Goal: Task Accomplishment & Management: Complete application form

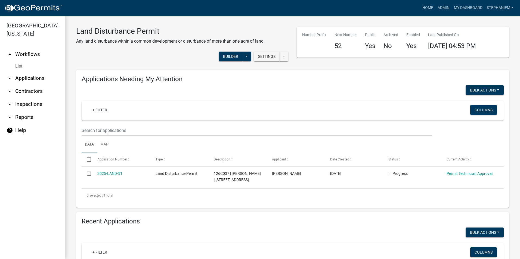
select select "3: 100"
click at [42, 102] on link "arrow_drop_down Inspections" at bounding box center [32, 104] width 65 height 13
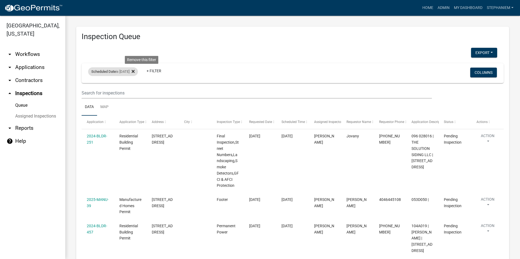
click at [135, 72] on fa-icon at bounding box center [131, 71] width 5 height 9
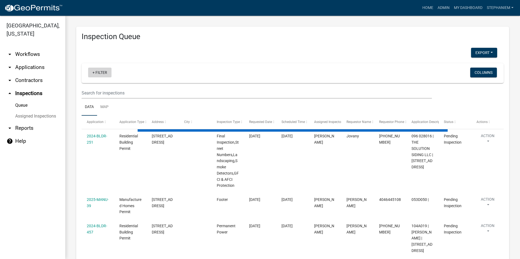
click at [97, 70] on link "+ Filter" at bounding box center [99, 73] width 23 height 10
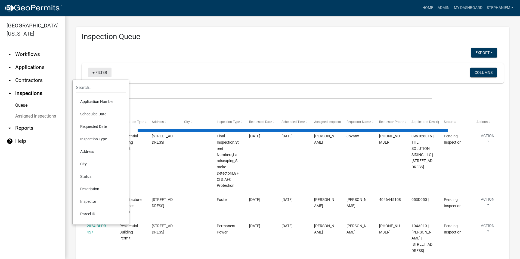
select select "3: 100"
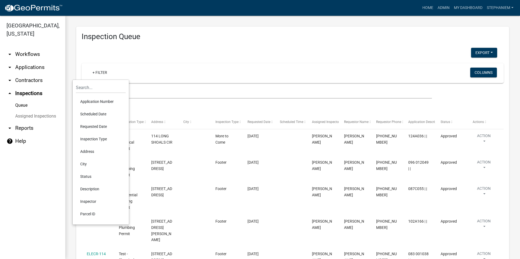
click at [106, 127] on li "Requested Date" at bounding box center [101, 127] width 50 height 13
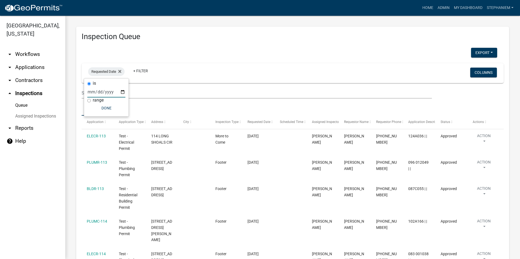
click at [122, 95] on input "date" at bounding box center [106, 91] width 38 height 11
type input "2025-08-12"
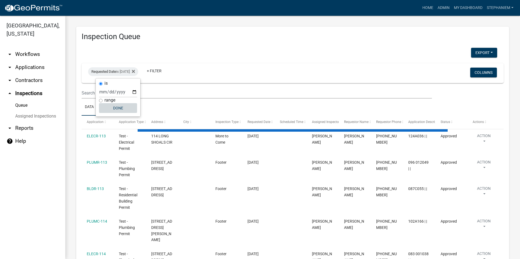
click at [118, 109] on button "Done" at bounding box center [118, 108] width 38 height 10
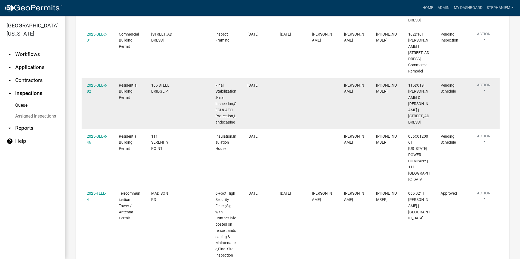
scroll to position [554, 0]
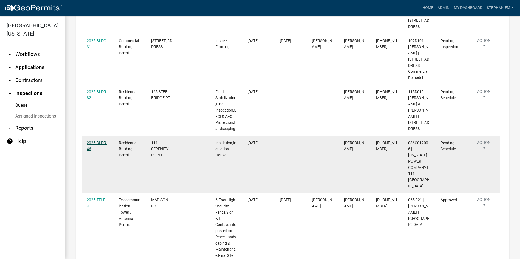
click at [97, 141] on link "2025-BLDR-46" at bounding box center [97, 146] width 20 height 11
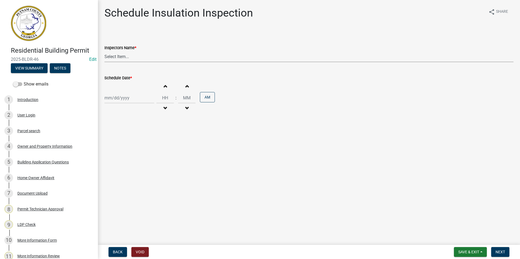
click at [147, 59] on select "Select Item... mrivera (Michele Rivera) jstokes (Jerry Stokes) asmith105 (Antho…" at bounding box center [308, 56] width 409 height 11
select select "a0ea4169-8540-4a2c-b9f4-cf4c1ffdeb95"
click at [104, 51] on select "Select Item... mrivera (Michele Rivera) jstokes (Jerry Stokes) asmith105 (Antho…" at bounding box center [308, 56] width 409 height 11
click at [134, 100] on div at bounding box center [129, 97] width 50 height 11
select select "8"
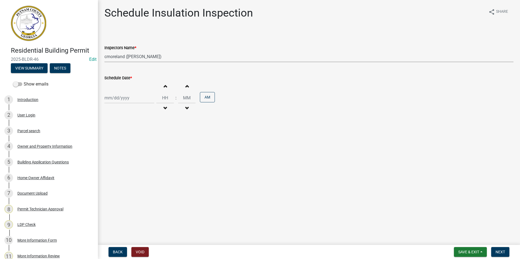
select select "2025"
click at [127, 143] on div "13" at bounding box center [127, 144] width 9 height 9
type input "08/13/2025"
click at [503, 253] on span "Next" at bounding box center [501, 252] width 10 height 4
click at [137, 58] on select "Select Item... mrivera (Michele Rivera) jstokes (Jerry Stokes) asmith105 (Antho…" at bounding box center [308, 56] width 409 height 11
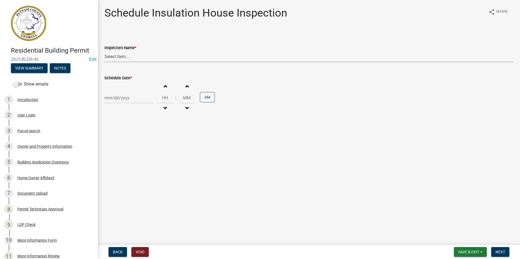
select select "a0ea4169-8540-4a2c-b9f4-cf4c1ffdeb95"
click at [104, 51] on select "Select Item... mrivera (Michele Rivera) jstokes (Jerry Stokes) asmith105 (Antho…" at bounding box center [308, 56] width 409 height 11
select select "8"
select select "2025"
click at [123, 101] on div "Jan Feb Mar Apr May Jun Jul Aug Sep Oct Nov Dec 1525 1526 1527 1528 1529 1530 1…" at bounding box center [129, 97] width 50 height 11
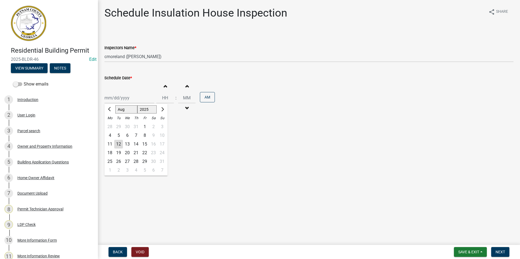
click at [130, 142] on div "13" at bounding box center [127, 144] width 9 height 9
type input "08/13/2025"
click at [499, 252] on span "Next" at bounding box center [501, 252] width 10 height 4
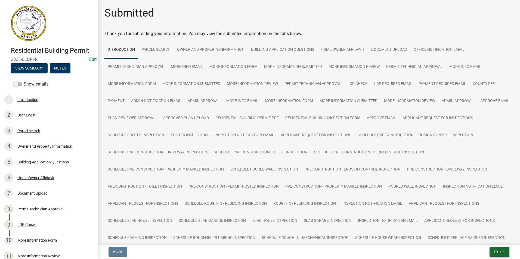
click at [502, 253] on button "Exit" at bounding box center [500, 253] width 20 height 10
click at [505, 238] on button "Save & Exit" at bounding box center [488, 238] width 44 height 13
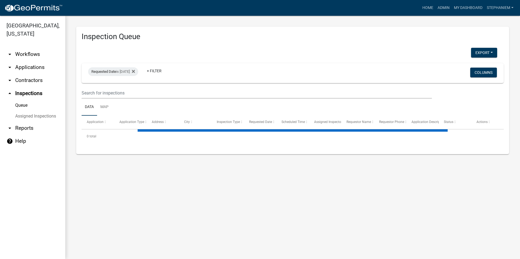
select select "3: 100"
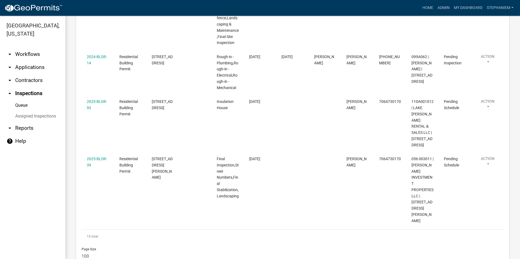
scroll to position [762, 0]
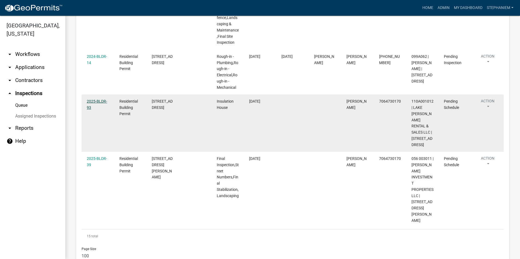
click at [101, 103] on link "2025-BLDR-93" at bounding box center [97, 104] width 20 height 11
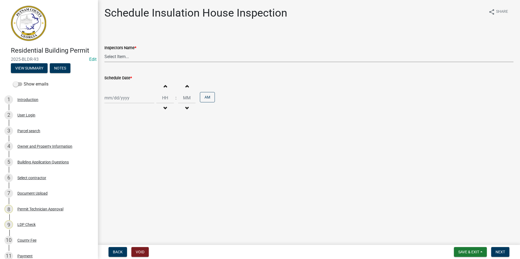
click at [116, 61] on select "Select Item... mrivera (Michele Rivera) jstokes (Jerry Stokes) asmith105 (Antho…" at bounding box center [308, 56] width 409 height 11
select select "a0ea4169-8540-4a2c-b9f4-cf4c1ffdeb95"
click at [104, 51] on select "Select Item... mrivera (Michele Rivera) jstokes (Jerry Stokes) asmith105 (Antho…" at bounding box center [308, 56] width 409 height 11
click at [126, 100] on div at bounding box center [129, 97] width 50 height 11
select select "8"
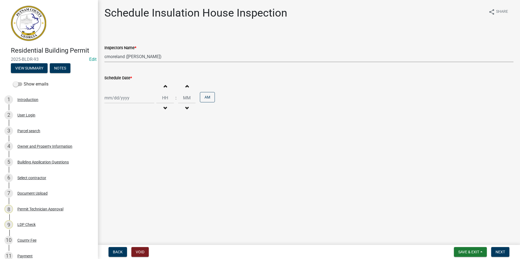
select select "2025"
click at [128, 149] on div "20" at bounding box center [127, 153] width 9 height 9
type input "08/20/2025"
click at [129, 99] on div "08/20/2025" at bounding box center [129, 97] width 50 height 11
select select "8"
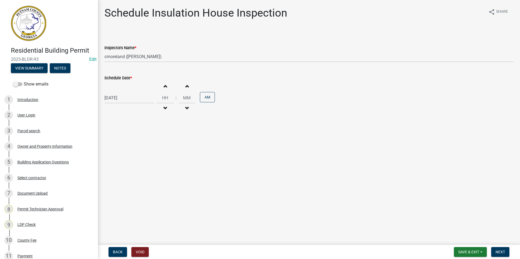
select select "2025"
click at [130, 141] on div "13" at bounding box center [127, 144] width 9 height 9
type input "08/13/2025"
click at [496, 252] on span "Next" at bounding box center [501, 252] width 10 height 4
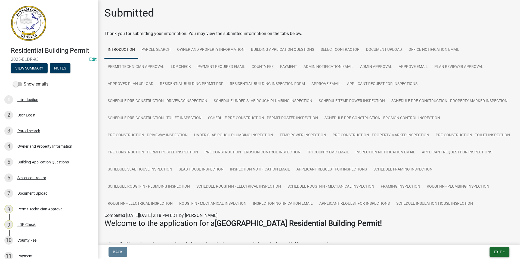
click at [509, 252] on button "Exit" at bounding box center [500, 253] width 20 height 10
click at [495, 244] on button "Save & Exit" at bounding box center [488, 238] width 44 height 13
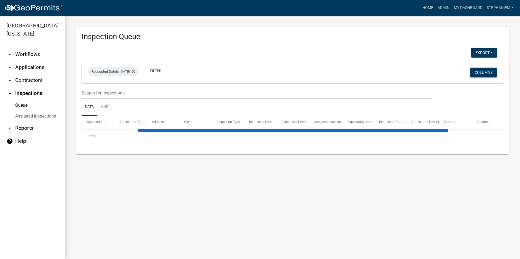
select select "3: 100"
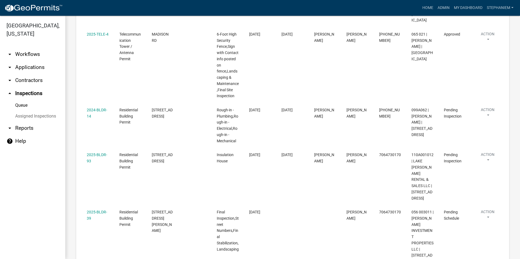
scroll to position [772, 0]
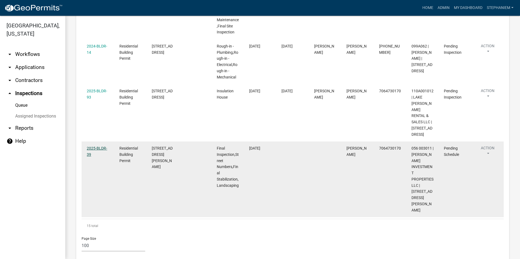
click at [99, 155] on link "2025-BLDR-39" at bounding box center [97, 151] width 20 height 11
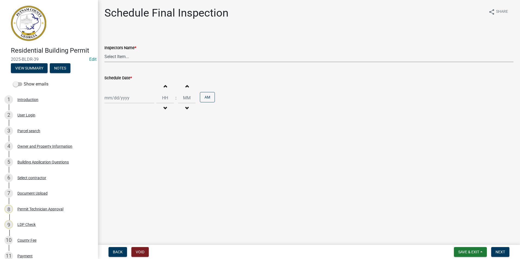
click at [135, 60] on select "Select Item... mrivera (Michele Rivera) jstokes (Jerry Stokes) asmith105 (Antho…" at bounding box center [308, 56] width 409 height 11
select select "a0ea4169-8540-4a2c-b9f4-cf4c1ffdeb95"
click at [104, 51] on select "Select Item... mrivera (Michele Rivera) jstokes (Jerry Stokes) asmith105 (Antho…" at bounding box center [308, 56] width 409 height 11
select select "8"
select select "2025"
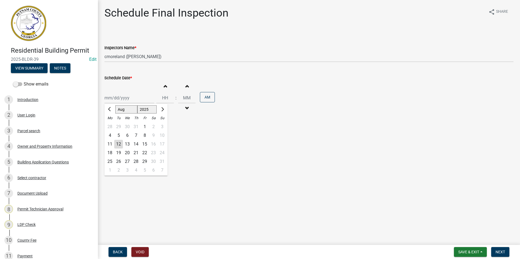
click at [123, 100] on div "Jan Feb Mar Apr May Jun Jul Aug Sep Oct Nov Dec 1525 1526 1527 1528 1529 1530 1…" at bounding box center [129, 97] width 50 height 11
click at [129, 144] on div "13" at bounding box center [127, 144] width 9 height 9
type input "08/13/2025"
click at [500, 251] on span "Next" at bounding box center [501, 252] width 10 height 4
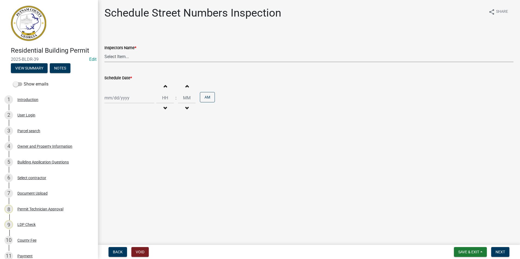
click at [113, 58] on select "Select Item... mrivera (Michele Rivera) jstokes (Jerry Stokes) asmith105 (Antho…" at bounding box center [308, 56] width 409 height 11
select select "07642ab0-564c-47bb-824b-0ccf2da83593"
click at [104, 51] on select "Select Item... mrivera (Michele Rivera) jstokes (Jerry Stokes) asmith105 (Antho…" at bounding box center [308, 56] width 409 height 11
select select "8"
select select "2025"
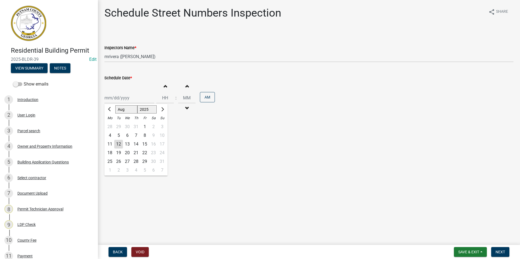
click at [109, 99] on div "Jan Feb Mar Apr May Jun Jul Aug Sep Oct Nov Dec 1525 1526 1527 1528 1529 1530 1…" at bounding box center [129, 97] width 50 height 11
click at [128, 145] on div "13" at bounding box center [127, 144] width 9 height 9
type input "08/13/2025"
click at [499, 251] on span "Next" at bounding box center [501, 252] width 10 height 4
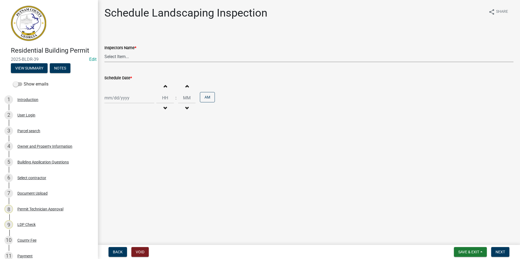
click at [138, 59] on select "Select Item... mrivera (Michele Rivera) jstokes (Jerry Stokes) asmith105 (Antho…" at bounding box center [308, 56] width 409 height 11
select select "07642ab0-564c-47bb-824b-0ccf2da83593"
click at [104, 51] on select "Select Item... mrivera (Michele Rivera) jstokes (Jerry Stokes) asmith105 (Antho…" at bounding box center [308, 56] width 409 height 11
select select "8"
select select "2025"
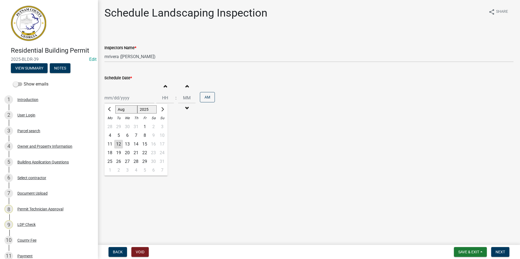
click at [123, 98] on div "Jan Feb Mar Apr May Jun Jul Aug Sep Oct Nov Dec 1525 1526 1527 1528 1529 1530 1…" at bounding box center [129, 97] width 50 height 11
click at [129, 143] on div "13" at bounding box center [127, 144] width 9 height 9
type input "08/13/2025"
click at [503, 252] on span "Next" at bounding box center [501, 252] width 10 height 4
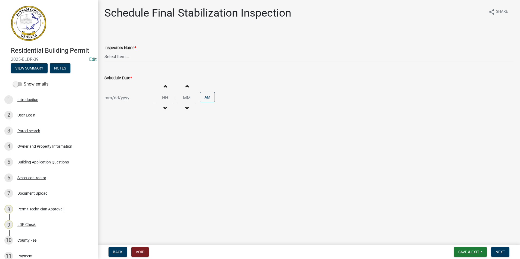
click at [122, 56] on select "Select Item... mrivera (Michele Rivera) jstokes (Jerry Stokes) asmith105 (Antho…" at bounding box center [308, 56] width 409 height 11
select select "07642ab0-564c-47bb-824b-0ccf2da83593"
click at [104, 51] on select "Select Item... mrivera (Michele Rivera) jstokes (Jerry Stokes) asmith105 (Antho…" at bounding box center [308, 56] width 409 height 11
select select "8"
select select "2025"
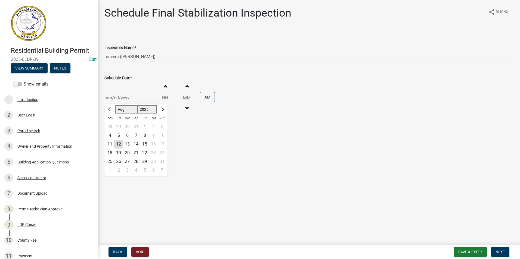
click at [110, 94] on div "Jan Feb Mar Apr May Jun Jul Aug Sep Oct Nov Dec 1525 1526 1527 1528 1529 1530 1…" at bounding box center [129, 97] width 50 height 11
click at [127, 143] on div "13" at bounding box center [127, 144] width 9 height 9
type input "08/13/2025"
click at [500, 254] on span "Next" at bounding box center [501, 252] width 10 height 4
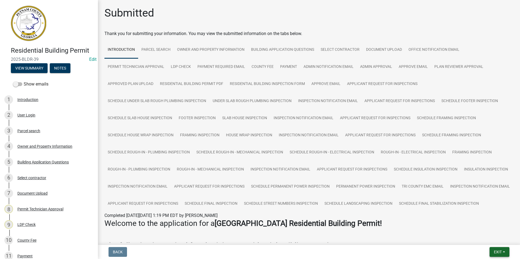
click at [499, 253] on span "Exit" at bounding box center [498, 252] width 8 height 4
click at [497, 239] on button "Save & Exit" at bounding box center [488, 238] width 44 height 13
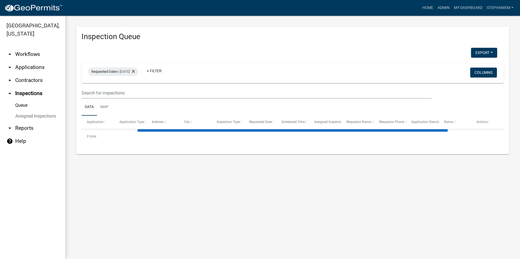
select select "3: 100"
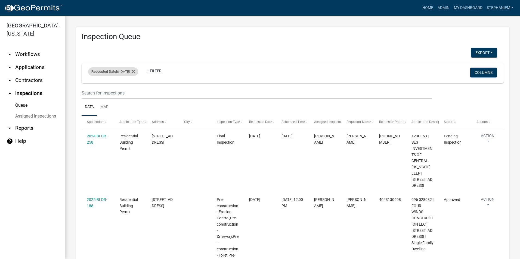
click at [120, 73] on div "Requested Date is 08/12/2025" at bounding box center [113, 71] width 50 height 9
click at [133, 92] on input "2025-08-12" at bounding box center [118, 91] width 38 height 11
type input "2025-08-13"
click at [124, 106] on button "Done" at bounding box center [118, 108] width 38 height 10
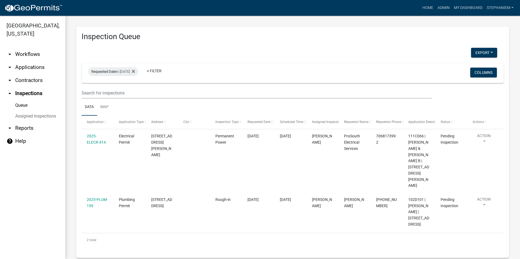
click at [159, 52] on div "Export Excel Format (.xlsx) CSV Format (.csv)" at bounding box center [290, 53] width 424 height 11
click at [125, 74] on div "Requested Date is 08/13/2025" at bounding box center [113, 71] width 50 height 9
click at [135, 93] on input "2025-08-13" at bounding box center [118, 91] width 38 height 11
type input "2025-08-12"
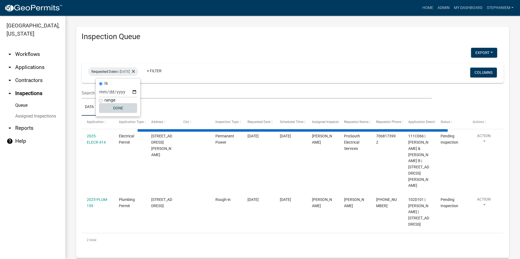
click at [125, 107] on button "Done" at bounding box center [118, 108] width 38 height 10
select select "3: 100"
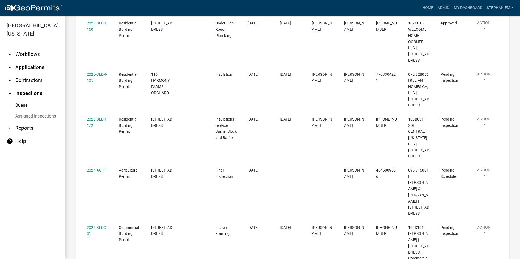
scroll to position [435, 0]
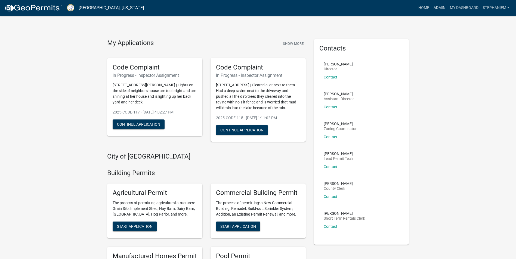
click at [436, 9] on link "Admin" at bounding box center [439, 8] width 16 height 10
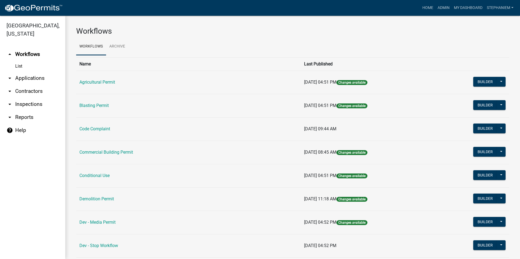
click at [40, 81] on link "arrow_drop_down Applications" at bounding box center [32, 78] width 65 height 13
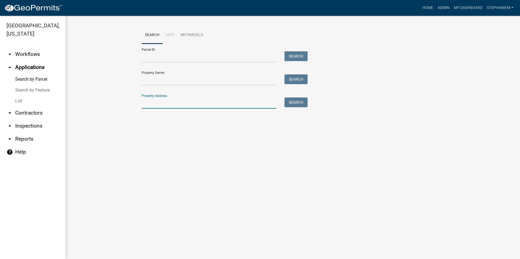
click at [153, 104] on input "Property Address:" at bounding box center [209, 103] width 135 height 11
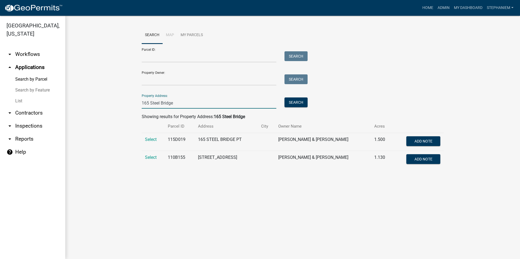
type input "165 Steel Bridge"
click at [114, 164] on wm-workflow-application-search-view "Search Map My Parcels Parcel ID: Search Property Owner: Search Property Address…" at bounding box center [292, 100] width 433 height 147
click at [154, 140] on span "Select" at bounding box center [151, 139] width 12 height 5
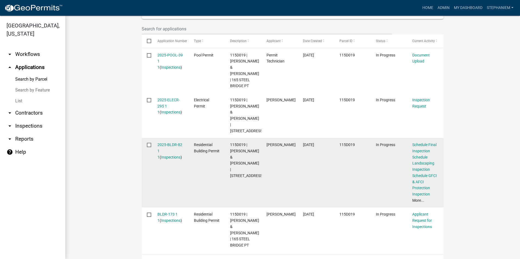
scroll to position [173, 0]
click at [166, 154] on link "Inspections" at bounding box center [171, 156] width 20 height 4
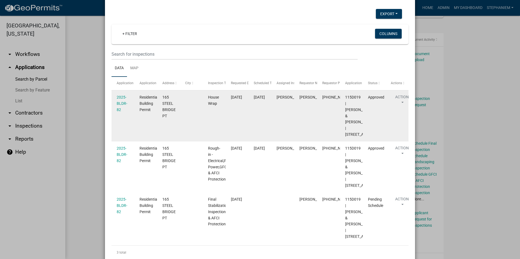
scroll to position [18, 0]
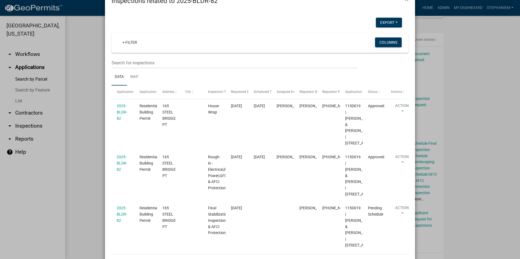
click at [90, 144] on ngb-modal-window "Inspections related to 2025-BLDR-82 × Export Excel Format (.xlsx) CSV Format (.…" at bounding box center [260, 129] width 520 height 259
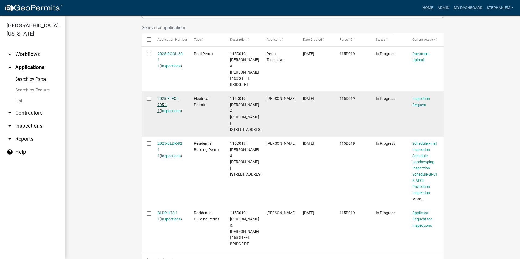
click at [169, 97] on link "2025-ELECR-295 1 1" at bounding box center [168, 105] width 22 height 17
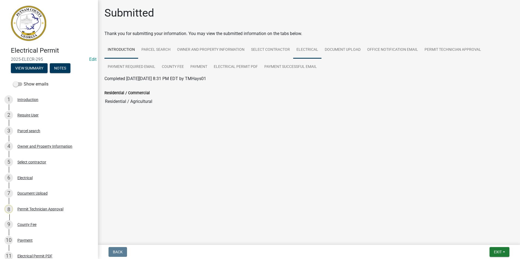
click at [307, 53] on link "Electrical" at bounding box center [307, 49] width 28 height 17
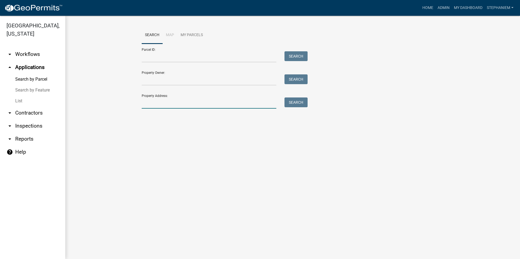
click at [173, 103] on input "Property Address:" at bounding box center [209, 103] width 135 height 11
type input "165 steel bridge p"
click at [296, 102] on button "Search" at bounding box center [296, 103] width 23 height 10
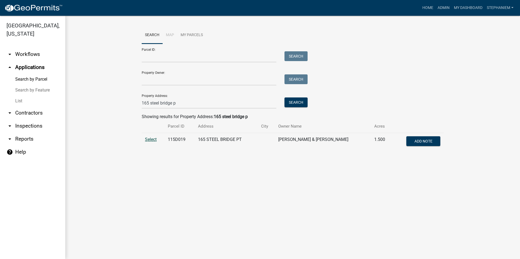
click at [152, 141] on span "Select" at bounding box center [151, 139] width 12 height 5
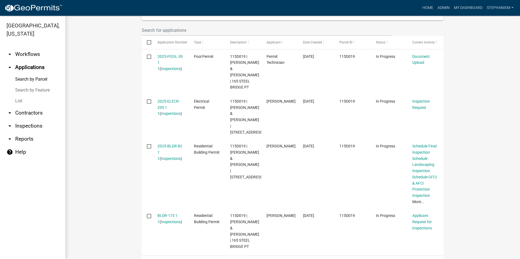
scroll to position [173, 0]
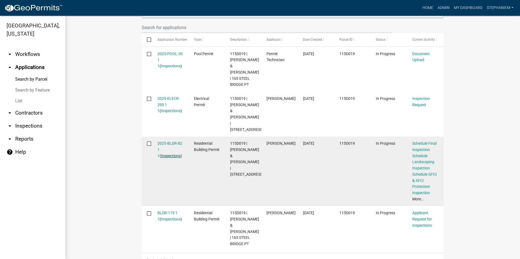
click at [171, 154] on link "Inspections" at bounding box center [171, 156] width 20 height 4
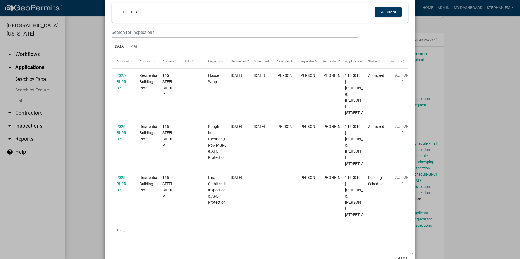
scroll to position [0, 0]
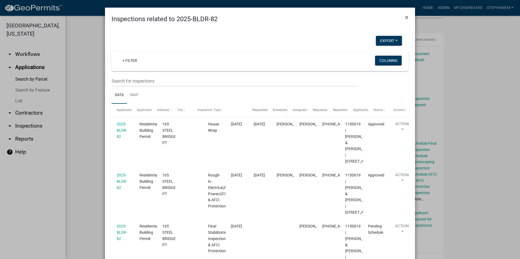
drag, startPoint x: 221, startPoint y: 113, endPoint x: 286, endPoint y: 117, distance: 65.2
click at [286, 117] on div "Application Application Type Address City Inspection Type Requested Date Schedu…" at bounding box center [260, 110] width 297 height 13
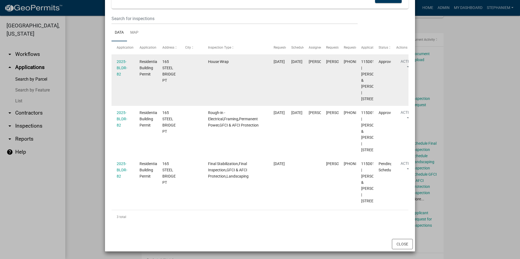
scroll to position [27, 0]
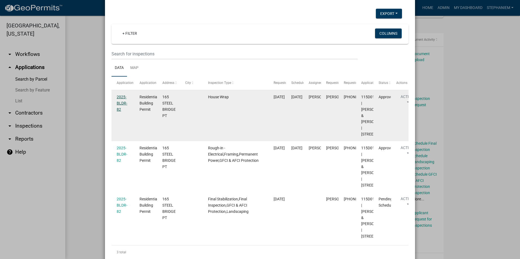
click at [119, 103] on link "2025-BLDR-82" at bounding box center [122, 103] width 11 height 17
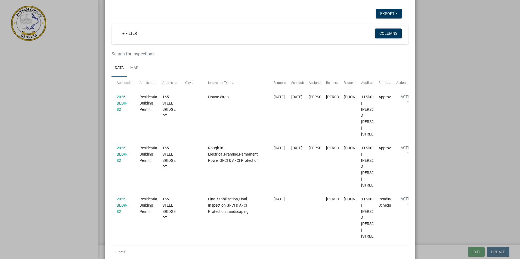
click at [431, 60] on ngb-modal-window "Inspections related to 2025-BLDR-82 × Export Excel Format (.xlsx) CSV Format (.…" at bounding box center [260, 129] width 520 height 259
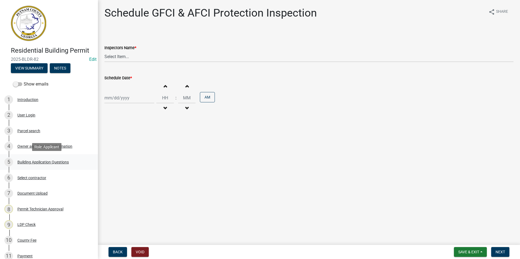
click at [52, 164] on div "Building Application Questions" at bounding box center [42, 162] width 51 height 4
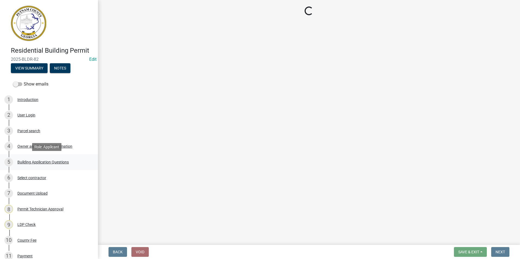
select select "2d2003fc-d9eb-499a-8898-1fc62eef35cf"
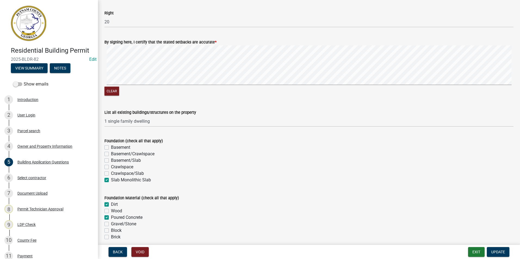
scroll to position [789, 0]
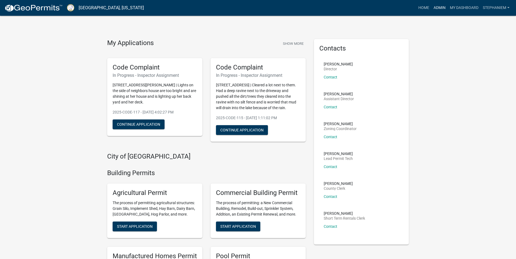
click at [436, 7] on link "Admin" at bounding box center [439, 8] width 16 height 10
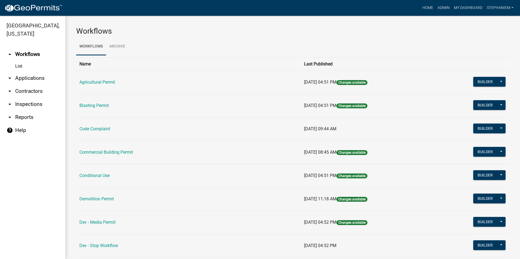
click at [36, 80] on link "arrow_drop_down Applications" at bounding box center [32, 78] width 65 height 13
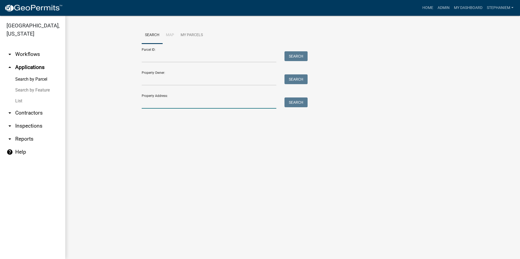
click at [162, 105] on input "Property Address:" at bounding box center [209, 103] width 135 height 11
click at [301, 97] on div "Property Address: 165 steel bridge p Search" at bounding box center [223, 99] width 163 height 19
click at [292, 102] on button "Search" at bounding box center [296, 103] width 23 height 10
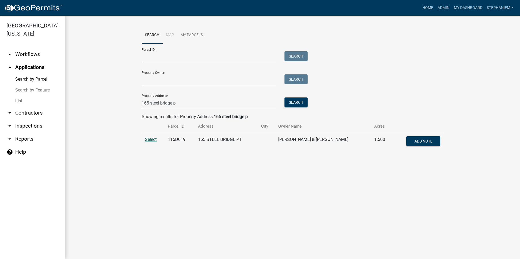
click at [146, 139] on span "Select" at bounding box center [151, 139] width 12 height 5
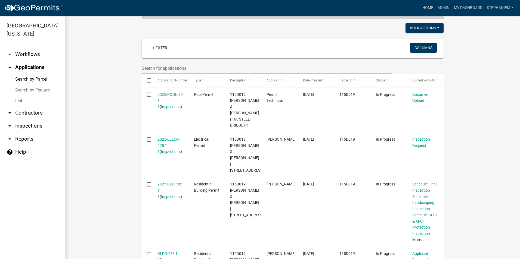
scroll to position [163, 0]
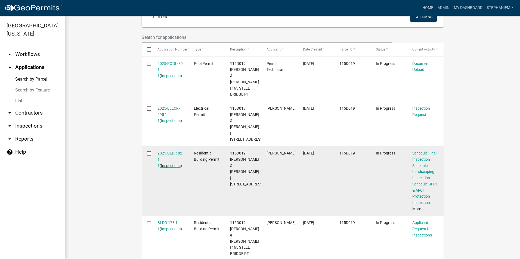
click at [172, 164] on link "Inspections" at bounding box center [171, 166] width 20 height 4
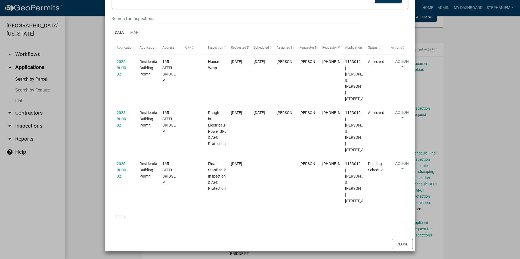
scroll to position [82, 0]
click at [87, 46] on ngb-modal-window "Inspections related to 2025-BLDR-82 × Export Excel Format (.xlsx) CSV Format (.…" at bounding box center [260, 129] width 520 height 259
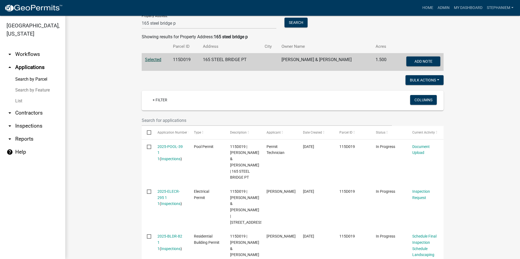
scroll to position [27, 0]
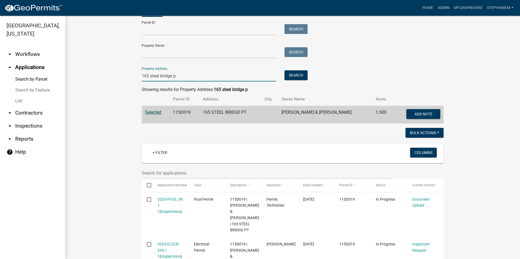
drag, startPoint x: 177, startPoint y: 76, endPoint x: 109, endPoint y: 79, distance: 67.8
click at [109, 79] on wm-workflow-application-search-view "Search Map My Parcels Parcel ID: Search Property Owner: Search Property Address…" at bounding box center [292, 205] width 433 height 413
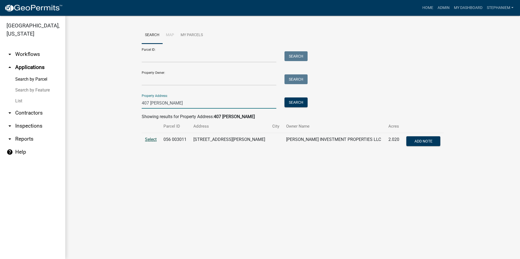
type input "407 Thomas"
click at [151, 137] on span "Select" at bounding box center [151, 139] width 12 height 5
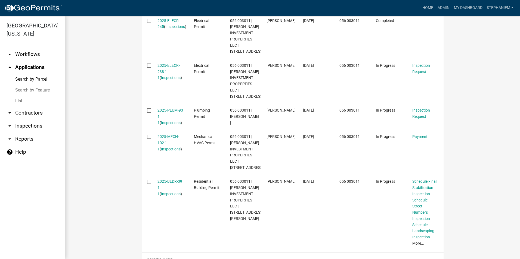
scroll to position [218, 0]
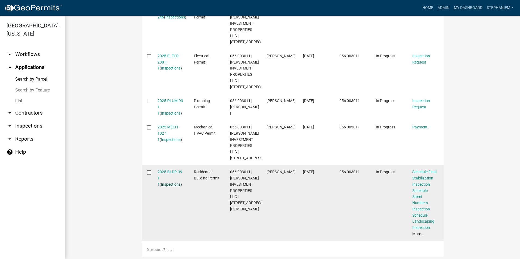
click at [175, 187] on link "Inspections" at bounding box center [171, 185] width 20 height 4
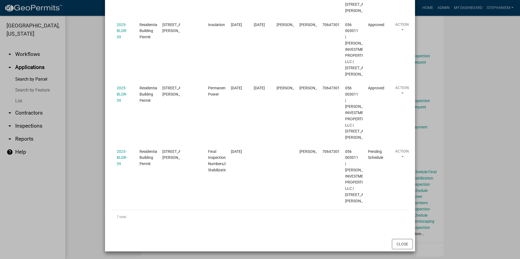
scroll to position [381, 0]
click at [85, 156] on ngb-modal-window "Inspections related to 2025-BLDR-39 × Export Excel Format (.xlsx) CSV Format (.…" at bounding box center [260, 129] width 520 height 259
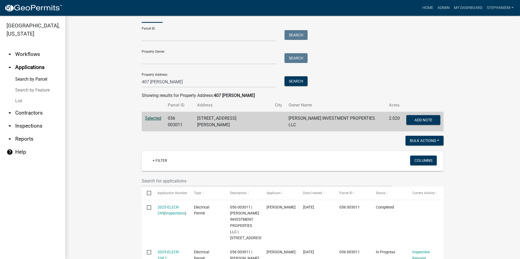
scroll to position [0, 0]
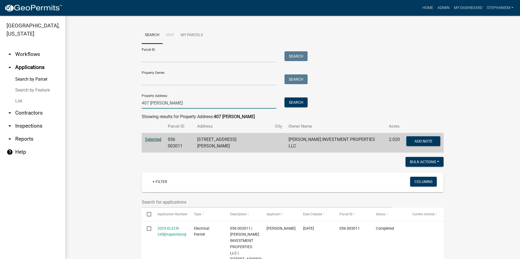
click at [166, 104] on input "407 Thomas" at bounding box center [209, 103] width 135 height 11
type input "650"
drag, startPoint x: 189, startPoint y: 107, endPoint x: 93, endPoint y: 113, distance: 96.2
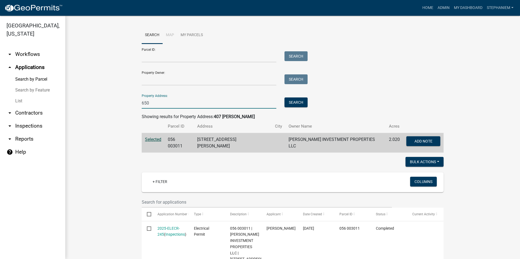
click at [93, 113] on wm-workflow-application-search-view "Search Map My Parcels Parcel ID: Search Property Owner: Search Property Address…" at bounding box center [292, 251] width 433 height 448
